Goal: Find specific page/section: Find specific page/section

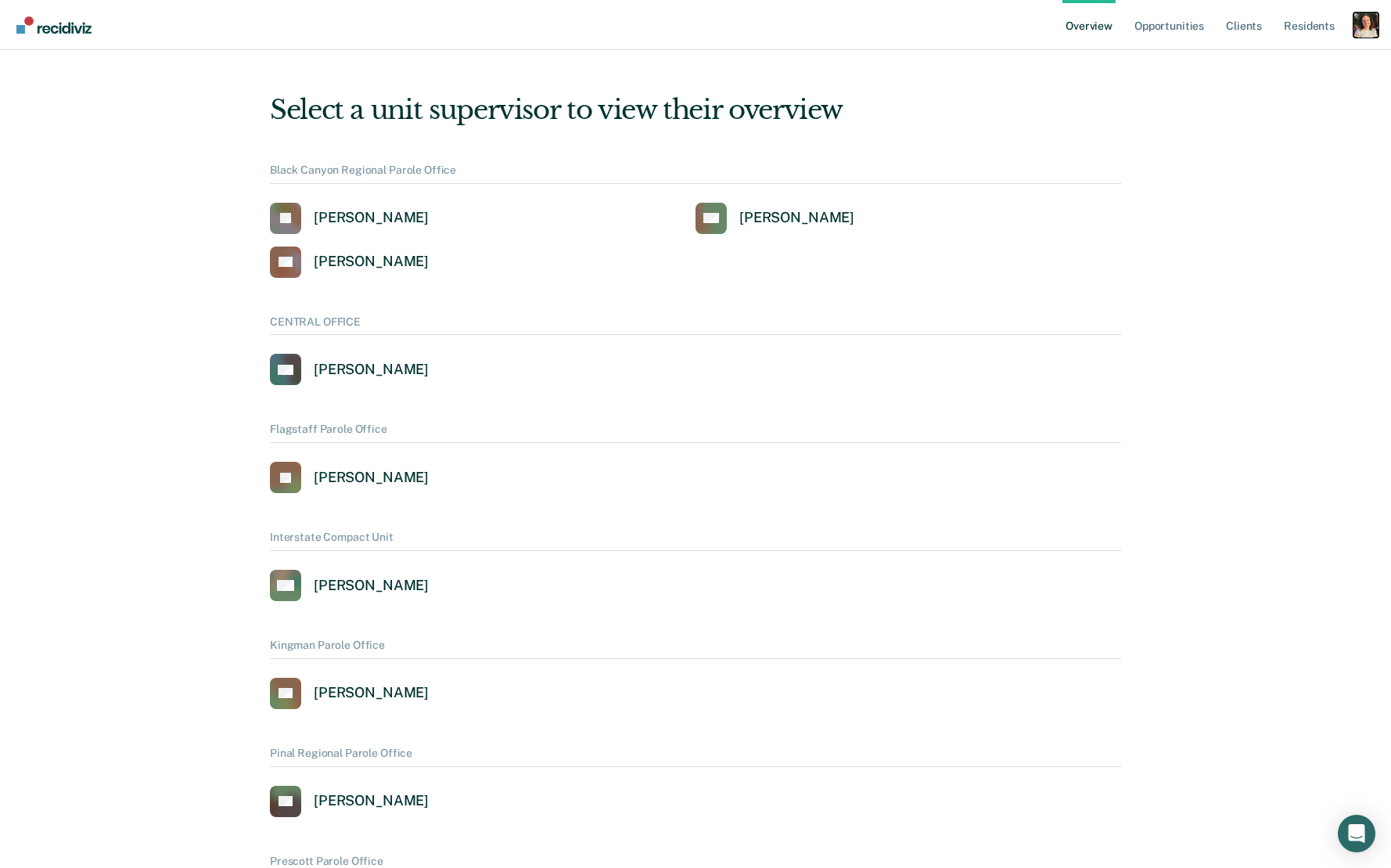
click at [1359, 24] on div "Profile dropdown button" at bounding box center [1366, 25] width 25 height 25
click at [1275, 60] on link "Profile" at bounding box center [1303, 63] width 126 height 13
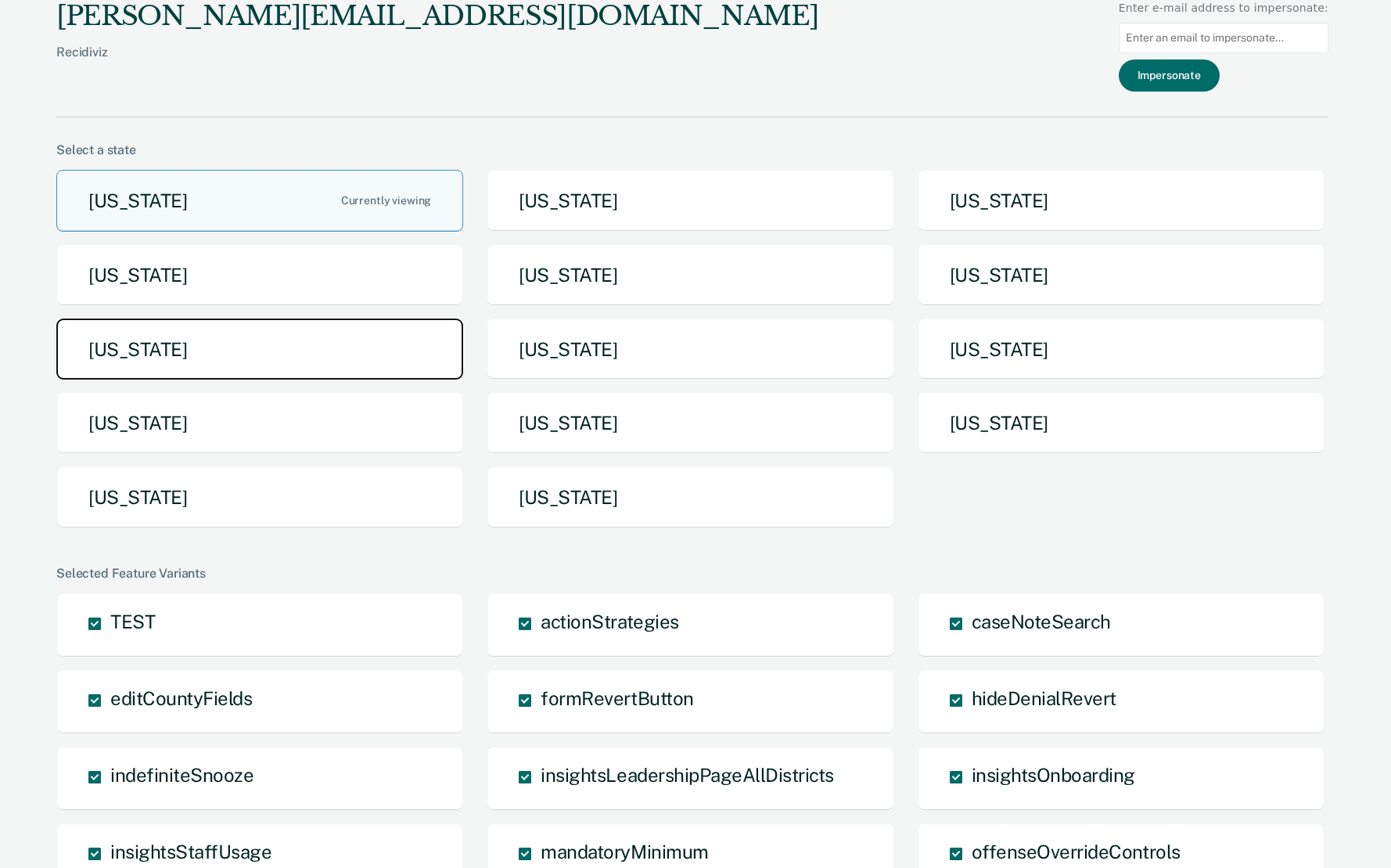
click at [289, 349] on button "[US_STATE]" at bounding box center [260, 349] width 407 height 62
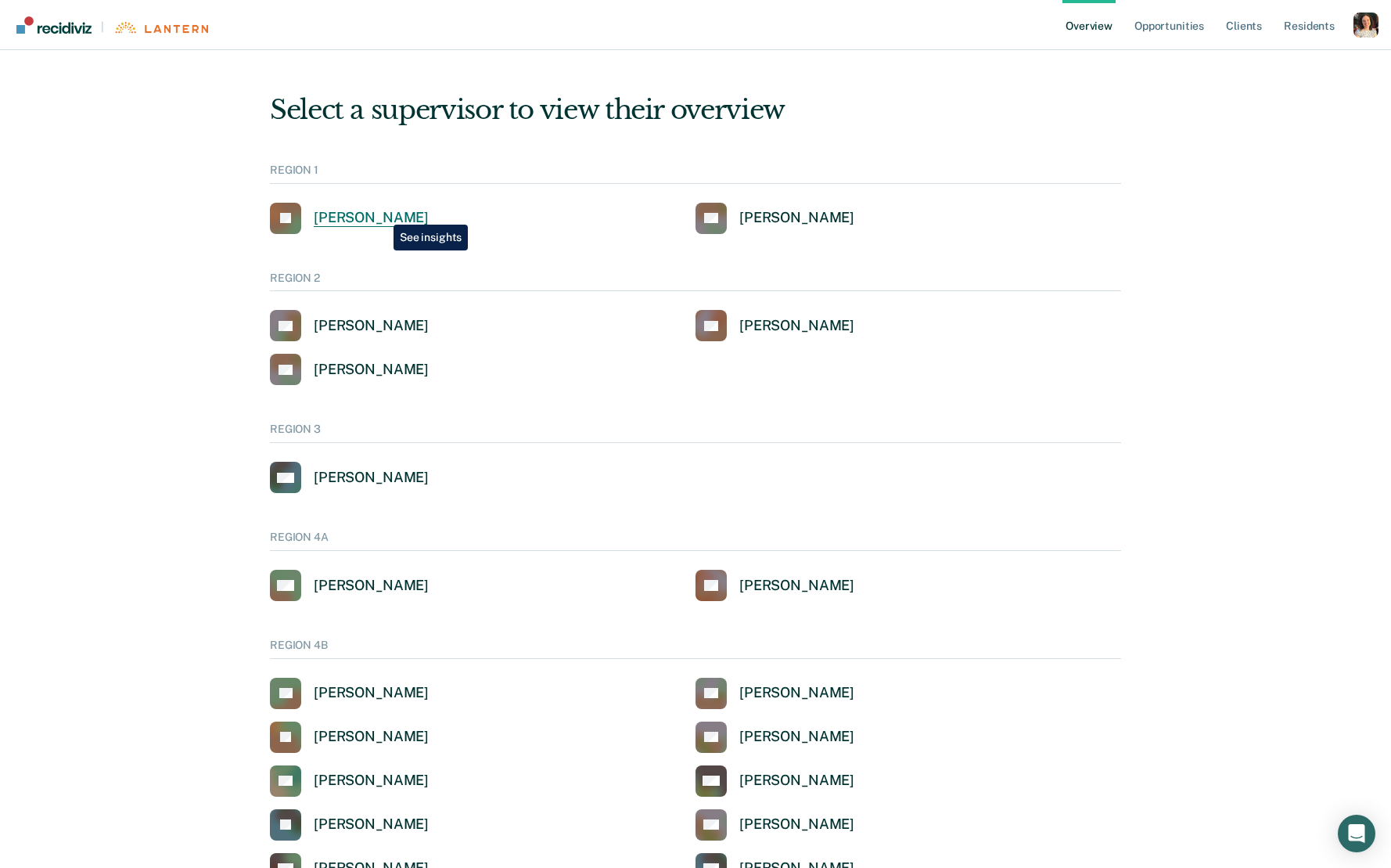
click at [381, 213] on div "[PERSON_NAME]" at bounding box center [371, 218] width 115 height 18
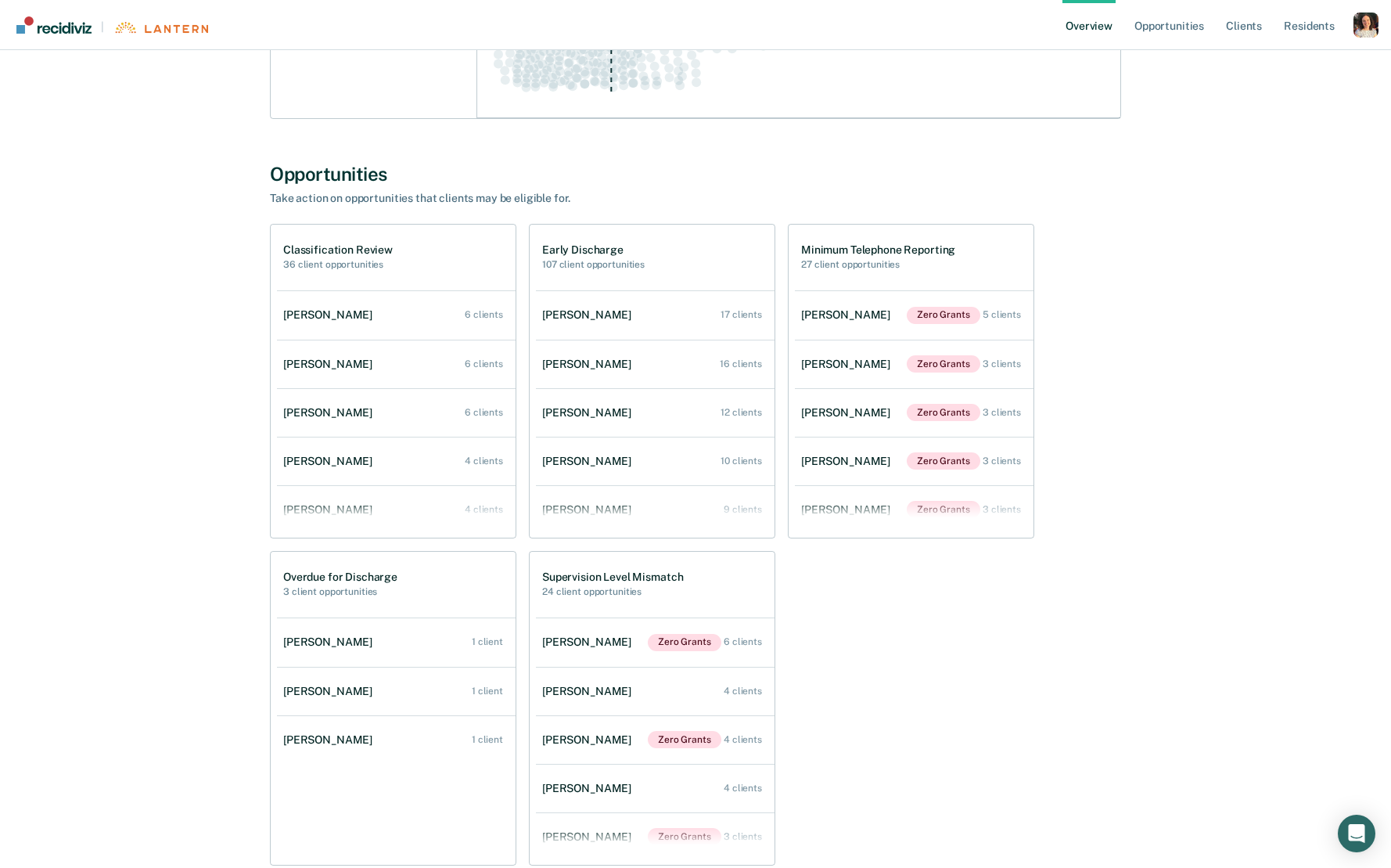
scroll to position [498, 0]
